Goal: Task Accomplishment & Management: Manage account settings

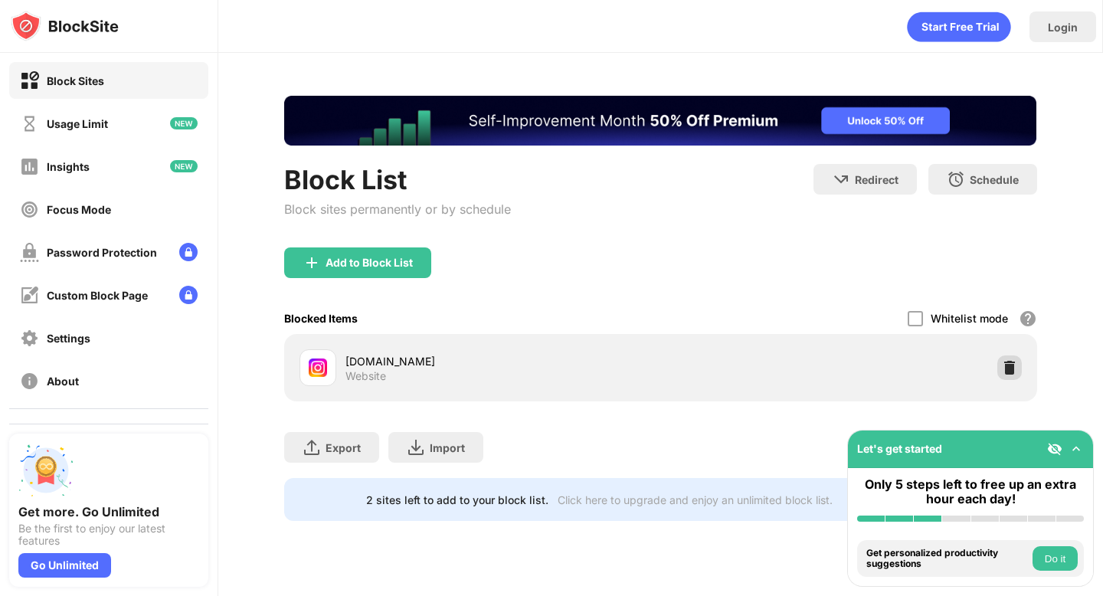
click at [1013, 370] on img at bounding box center [1009, 367] width 15 height 15
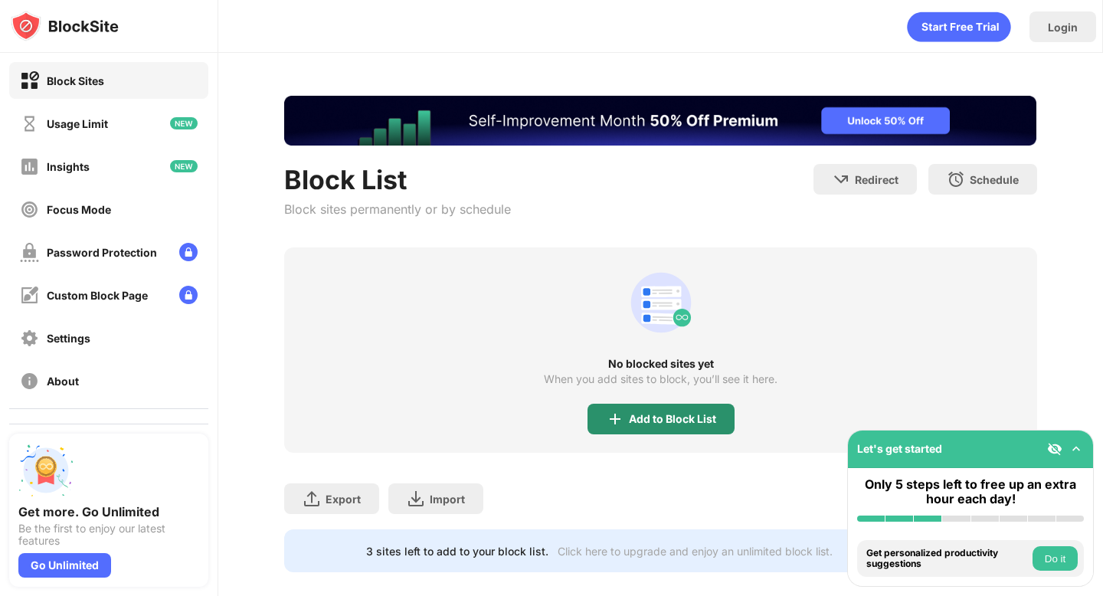
click at [696, 419] on div "Add to Block List" at bounding box center [672, 419] width 87 height 12
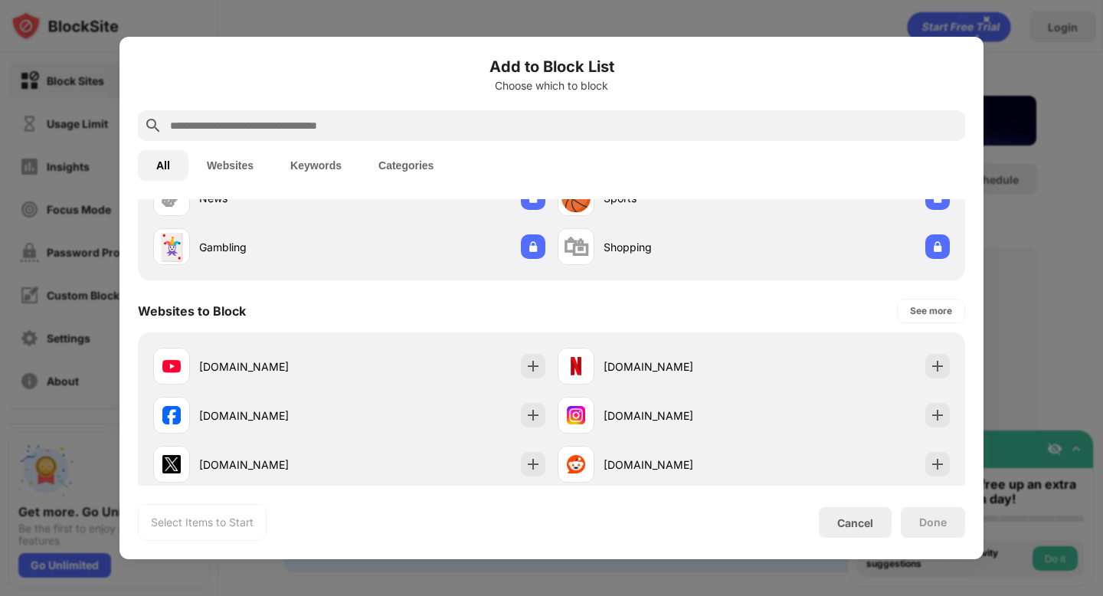
scroll to position [128, 0]
click at [825, 411] on div "[DOMAIN_NAME]" at bounding box center [754, 414] width 405 height 49
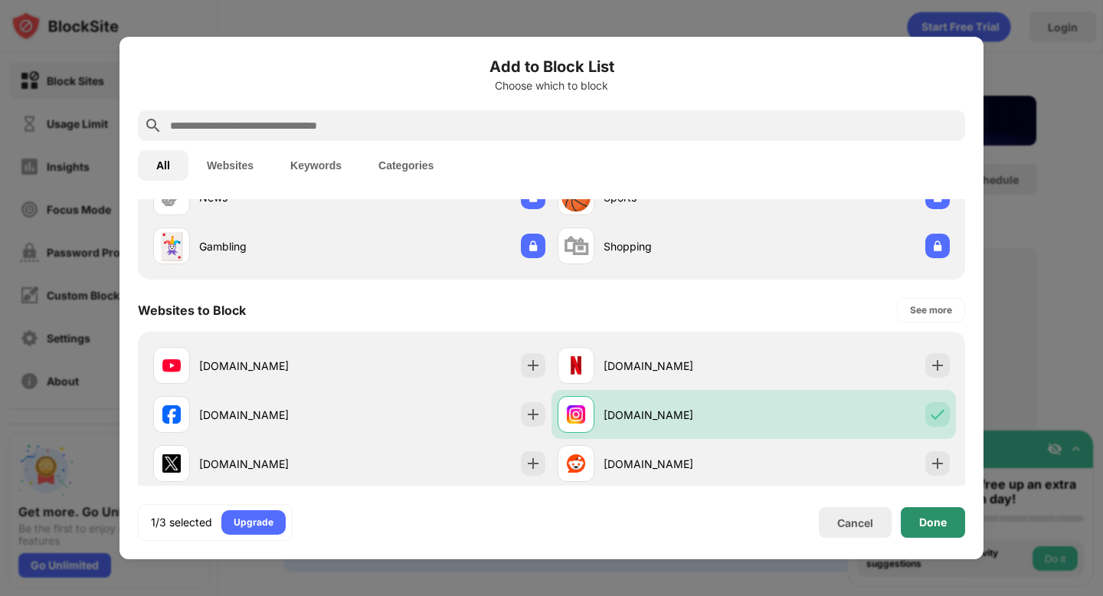
click at [950, 527] on div "Done" at bounding box center [933, 522] width 64 height 31
